Goal: Information Seeking & Learning: Learn about a topic

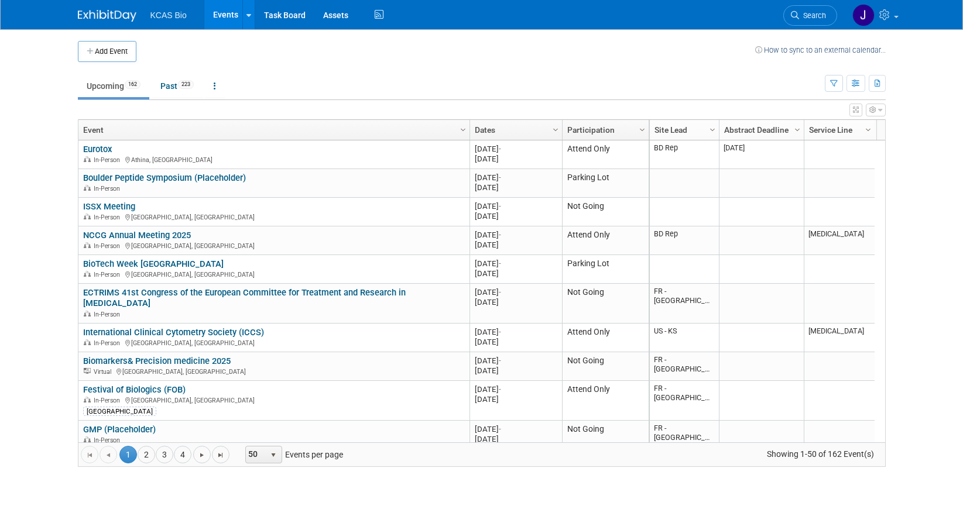
click at [807, 22] on link "Search" at bounding box center [810, 15] width 54 height 20
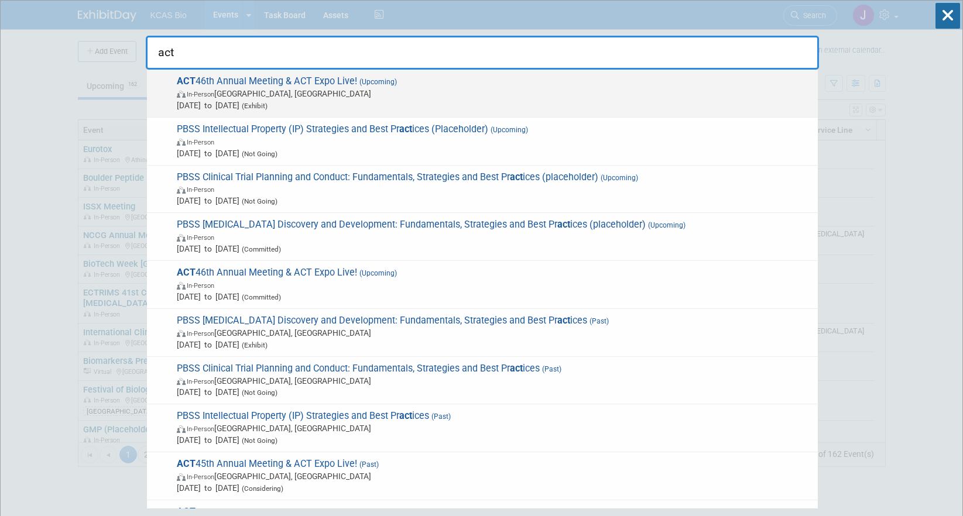
type input "act"
click at [393, 90] on span "In-Person [GEOGRAPHIC_DATA], [GEOGRAPHIC_DATA]" at bounding box center [494, 94] width 635 height 12
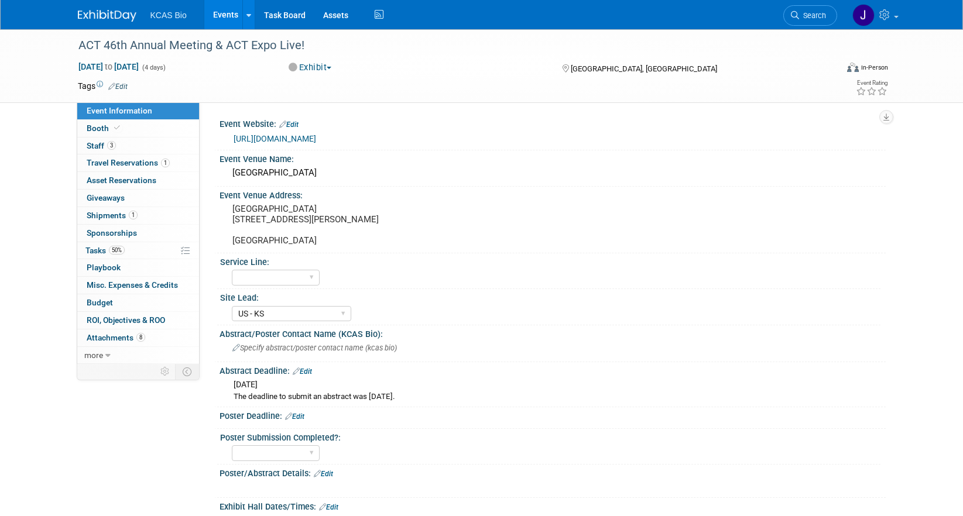
select select "US - KS"
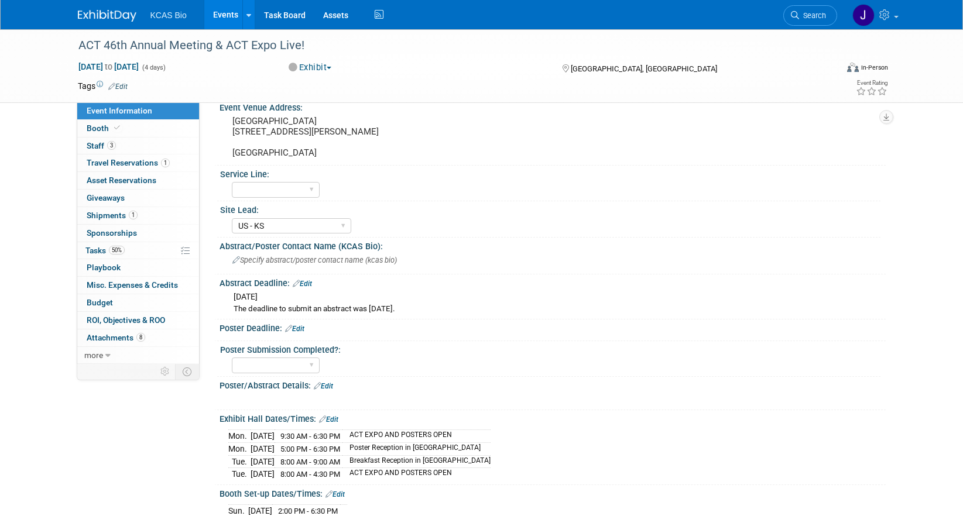
scroll to position [117, 0]
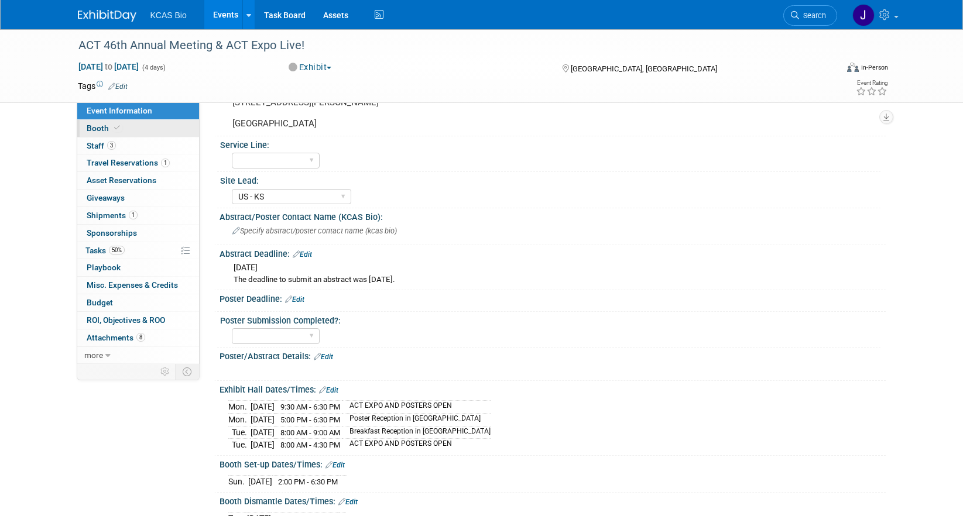
click at [115, 125] on icon at bounding box center [117, 128] width 6 height 6
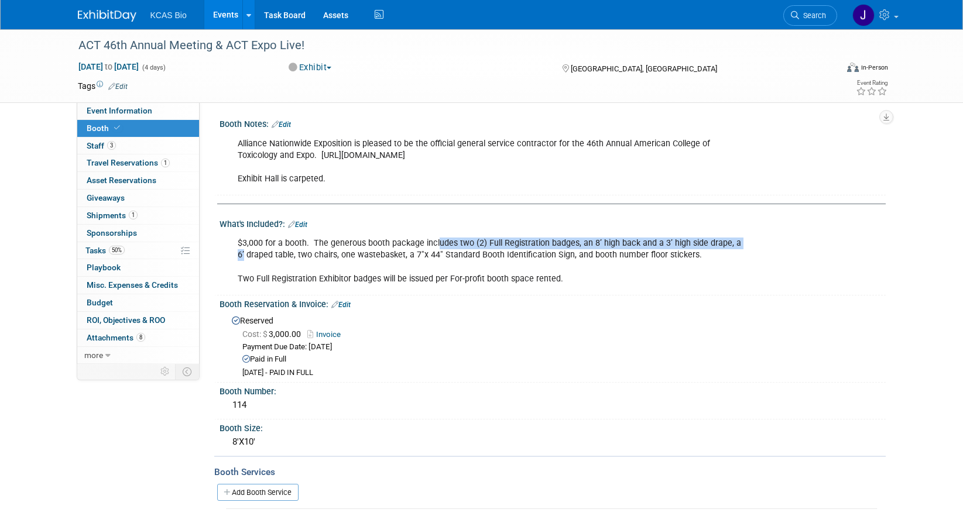
drag, startPoint x: 437, startPoint y: 242, endPoint x: 753, endPoint y: 248, distance: 315.5
click at [753, 248] on div "$3,000 for a booth. The generous booth package includes two (2) Full Registrati…" at bounding box center [492, 261] width 527 height 59
click at [815, 20] on link "Search" at bounding box center [810, 15] width 54 height 20
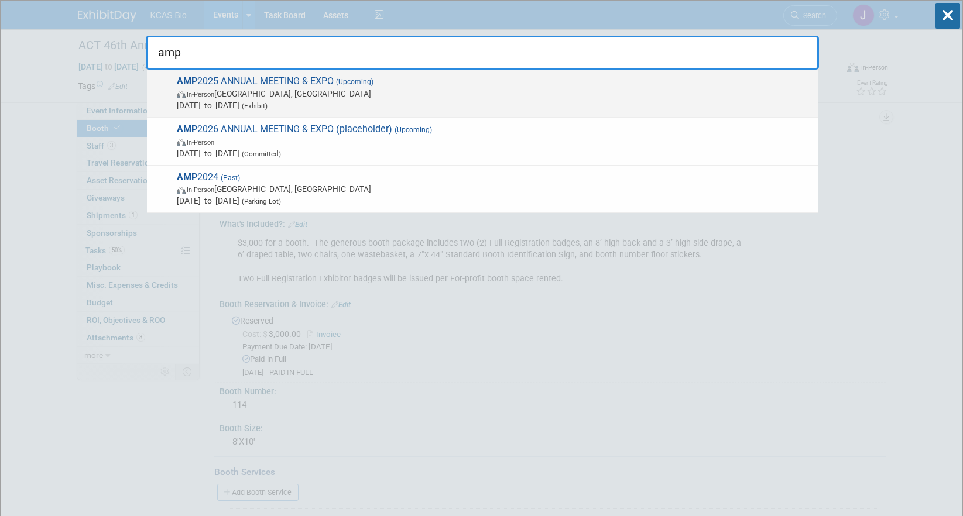
type input "amp"
click at [547, 81] on span "AMP 2025 ANNUAL MEETING & EXPO (Upcoming) In-Person Boston, MA Nov 11, 2025 to …" at bounding box center [492, 93] width 638 height 36
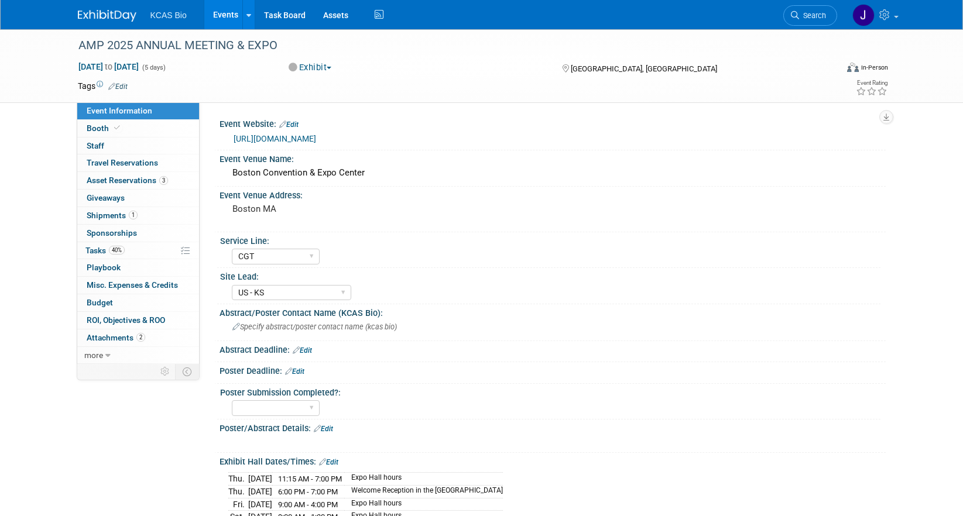
select select "CGT"
select select "US - KS"
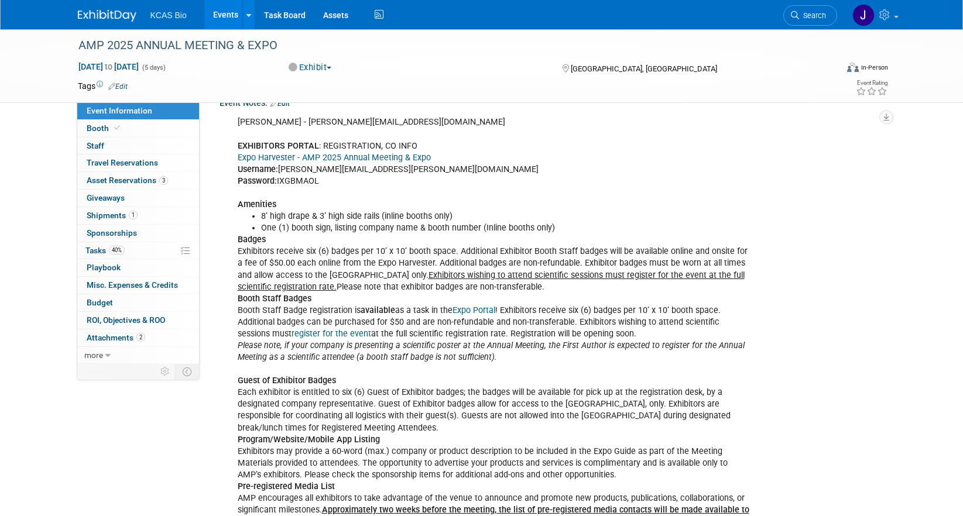
scroll to position [702, 0]
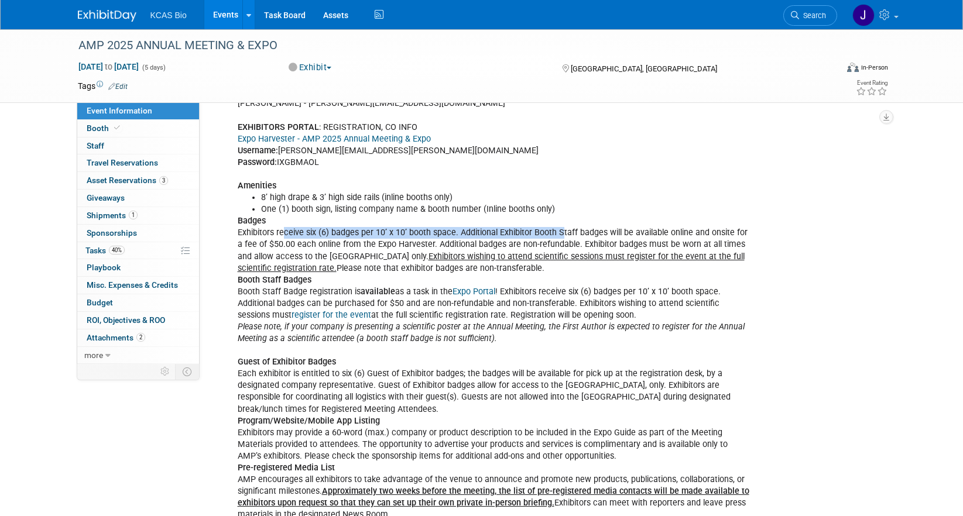
drag, startPoint x: 284, startPoint y: 229, endPoint x: 560, endPoint y: 225, distance: 276.2
click at [806, 16] on span "Search" at bounding box center [812, 15] width 27 height 9
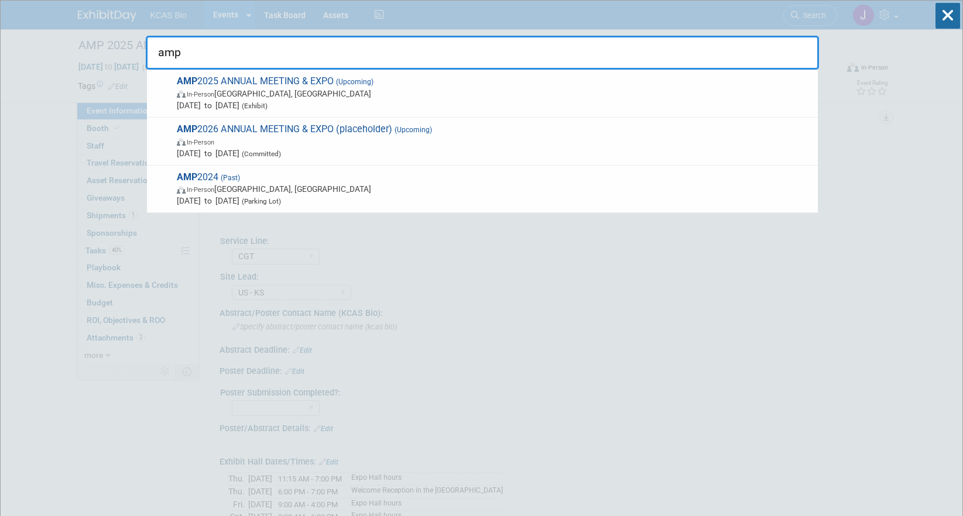
type input "amp"
